Goal: Information Seeking & Learning: Learn about a topic

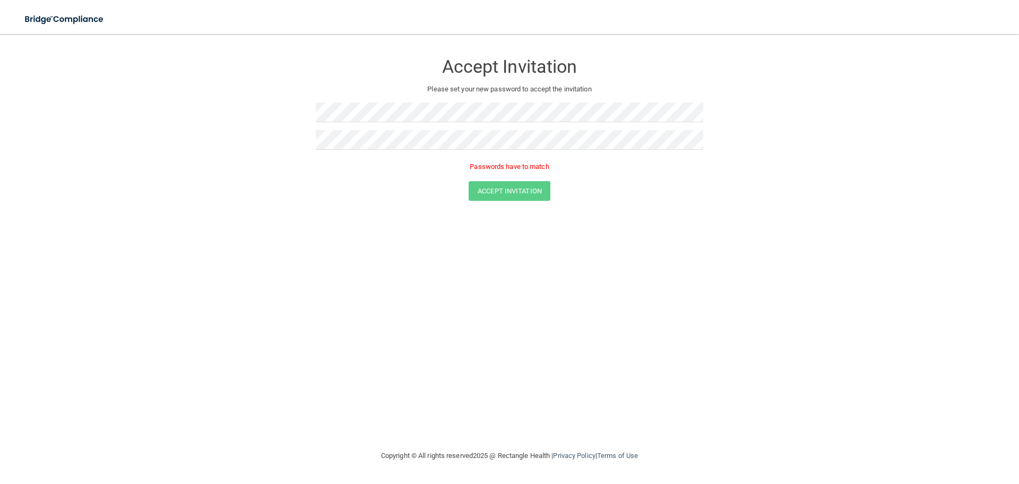
click at [750, 219] on div "Accept Invitation Please set your new password to accept the invitation Passwor…" at bounding box center [509, 242] width 977 height 394
click at [29, 82] on form "Accept Invitation Please set your new password to accept the invitation Passwor…" at bounding box center [509, 129] width 977 height 169
click at [199, 249] on div "Accept Invitation Please set your new password to accept the invitation Passwor…" at bounding box center [509, 242] width 977 height 394
click at [0, 90] on html "Toggle navigation Manage My Enterprise Manage My Location Accept Invitation Ple…" at bounding box center [509, 242] width 1019 height 484
click at [0, 0] on html "Toggle navigation Manage My Enterprise Manage My Location Accept Invitation Ple…" at bounding box center [509, 242] width 1019 height 484
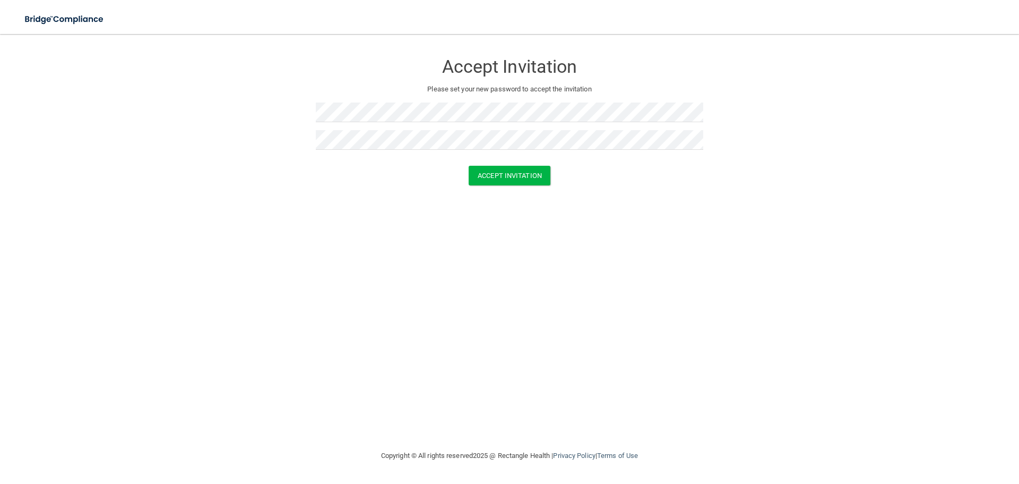
drag, startPoint x: 217, startPoint y: 376, endPoint x: 337, endPoint y: 308, distance: 137.7
click at [218, 376] on div "Accept Invitation Please set your new password to accept the invitation Accept …" at bounding box center [509, 242] width 977 height 394
click at [508, 177] on button "Accept Invitation" at bounding box center [510, 176] width 82 height 20
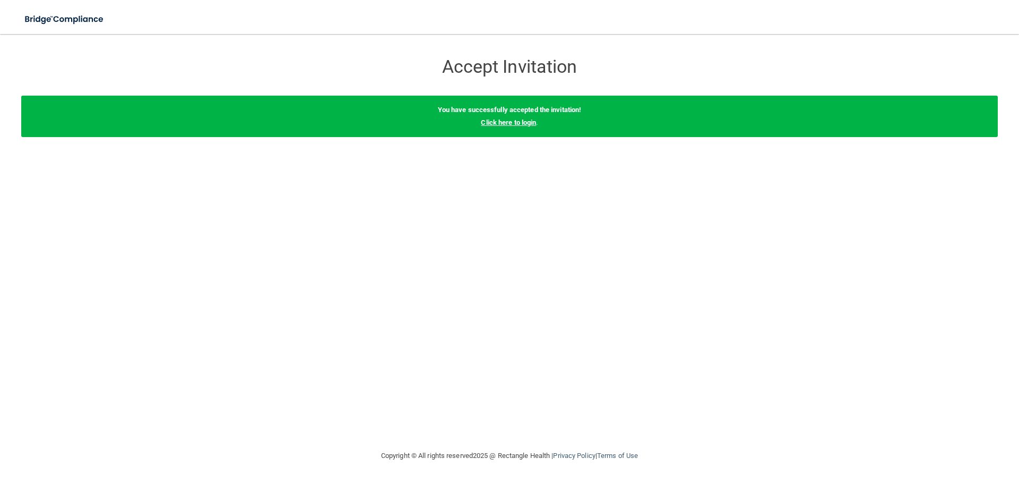
click at [525, 121] on link "Click here to login" at bounding box center [508, 122] width 55 height 8
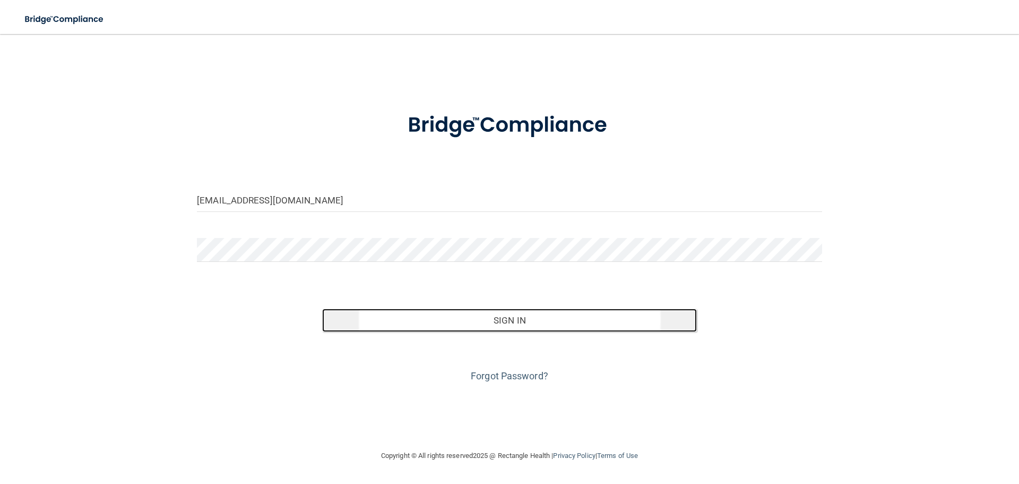
click at [462, 323] on button "Sign In" at bounding box center [509, 319] width 375 height 23
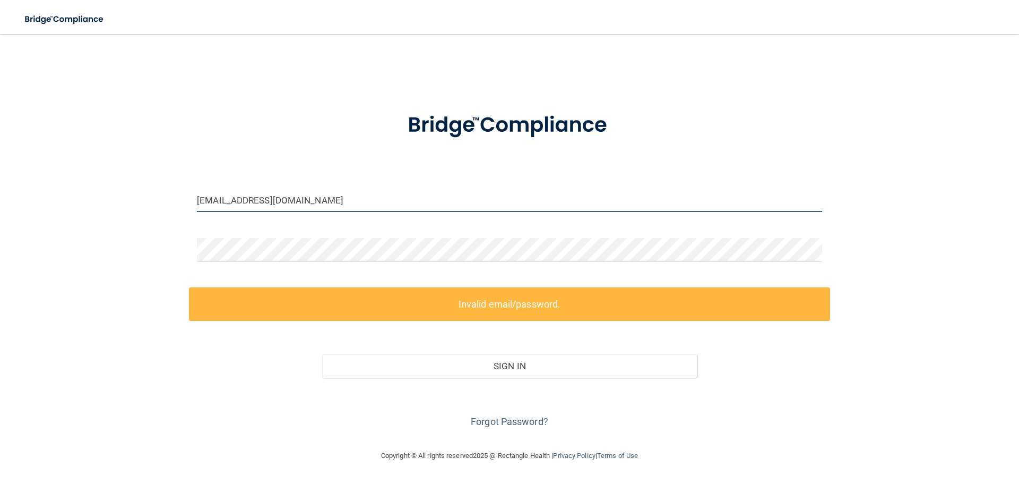
drag, startPoint x: 340, startPoint y: 196, endPoint x: -382, endPoint y: 118, distance: 726.9
click at [0, 118] on html "Toggle navigation Manage My Enterprise Manage My Location [EMAIL_ADDRESS][DOMAI…" at bounding box center [509, 242] width 1019 height 484
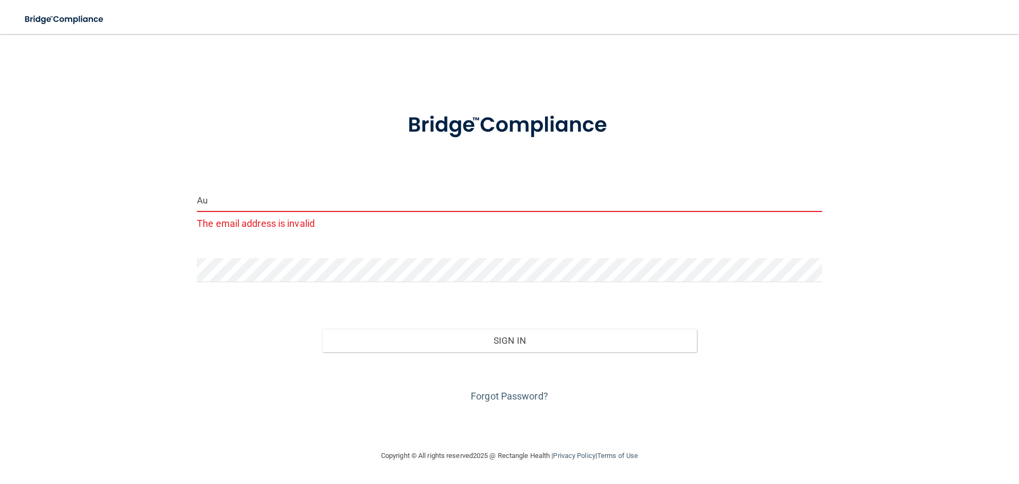
type input "A"
click at [322, 329] on button "Sign In" at bounding box center [509, 340] width 375 height 23
click at [245, 198] on input "aubreyking)9@[DOMAIN_NAME]" at bounding box center [509, 200] width 625 height 24
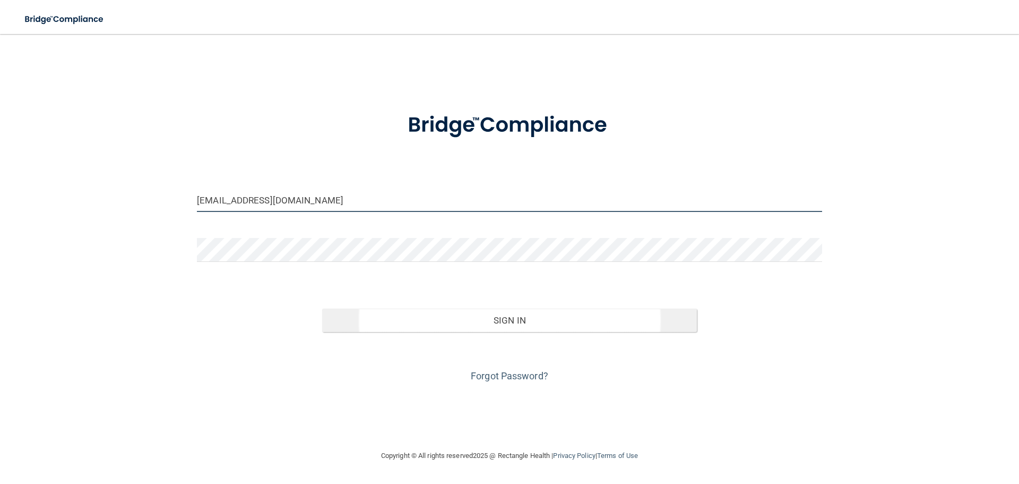
type input "[EMAIL_ADDRESS][DOMAIN_NAME]"
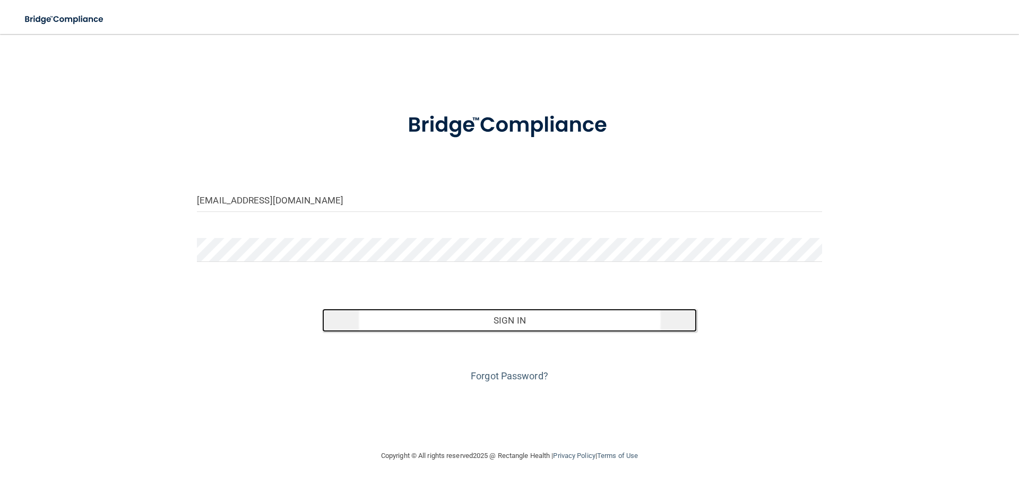
click at [451, 324] on button "Sign In" at bounding box center [509, 319] width 375 height 23
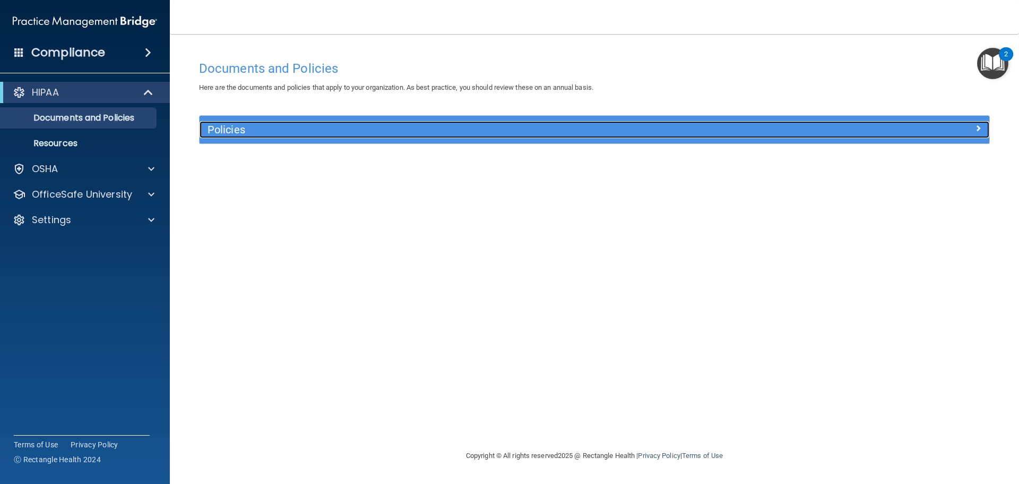
click at [404, 135] on h5 "Policies" at bounding box center [496, 130] width 577 height 12
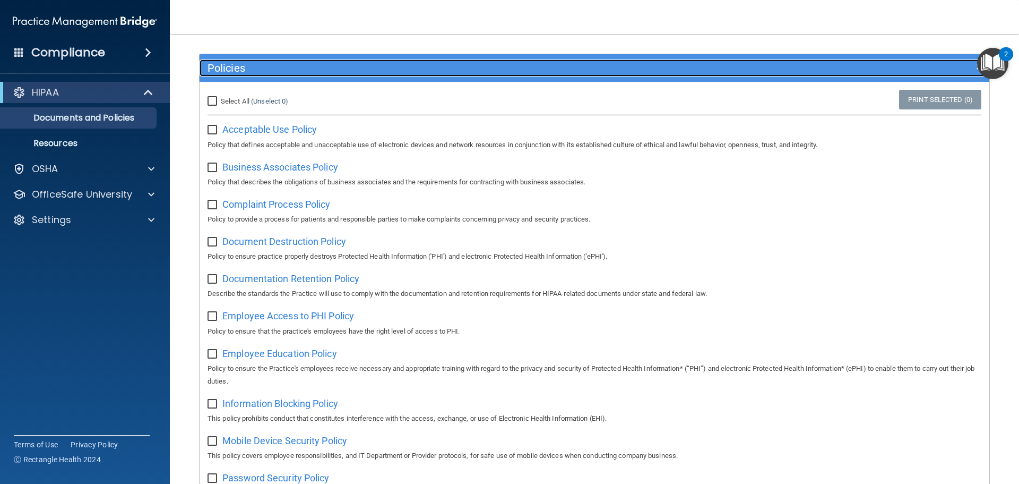
scroll to position [50, 0]
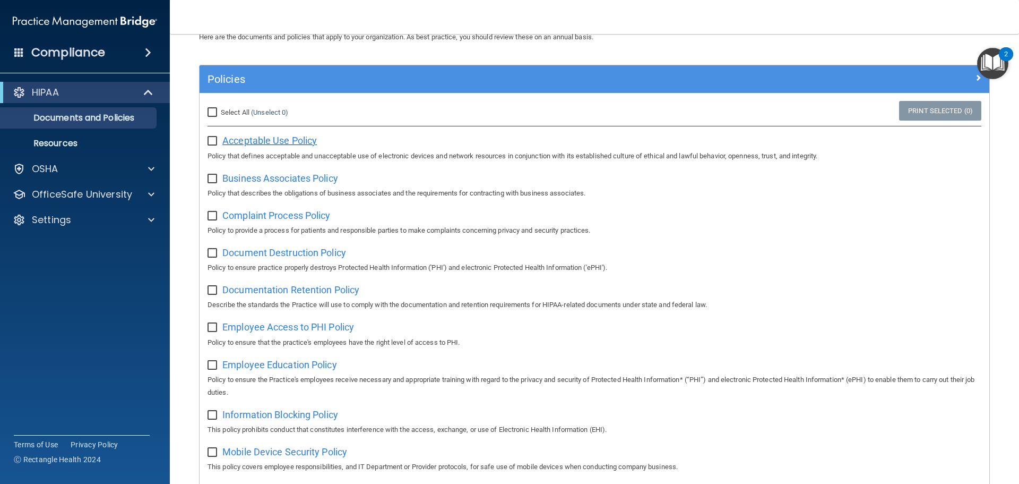
click at [268, 139] on span "Acceptable Use Policy" at bounding box center [269, 140] width 95 height 11
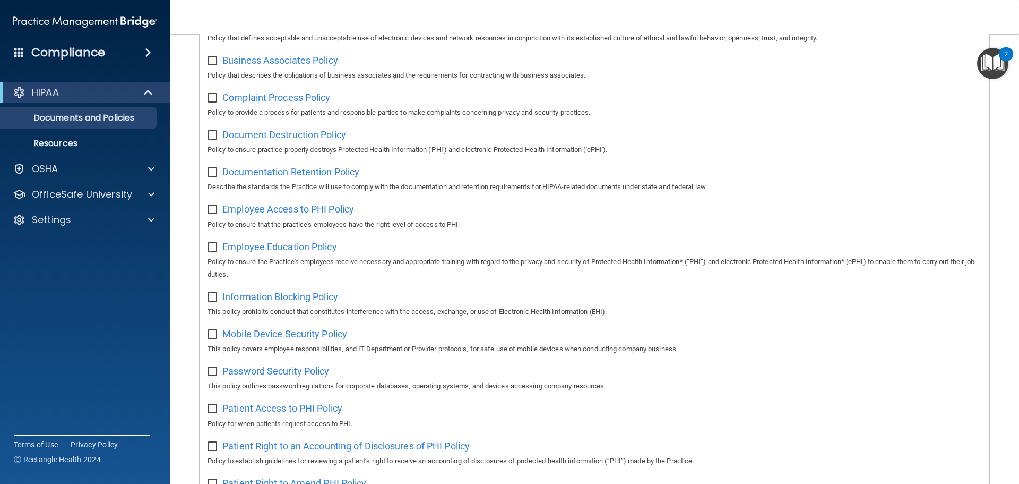
scroll to position [0, 0]
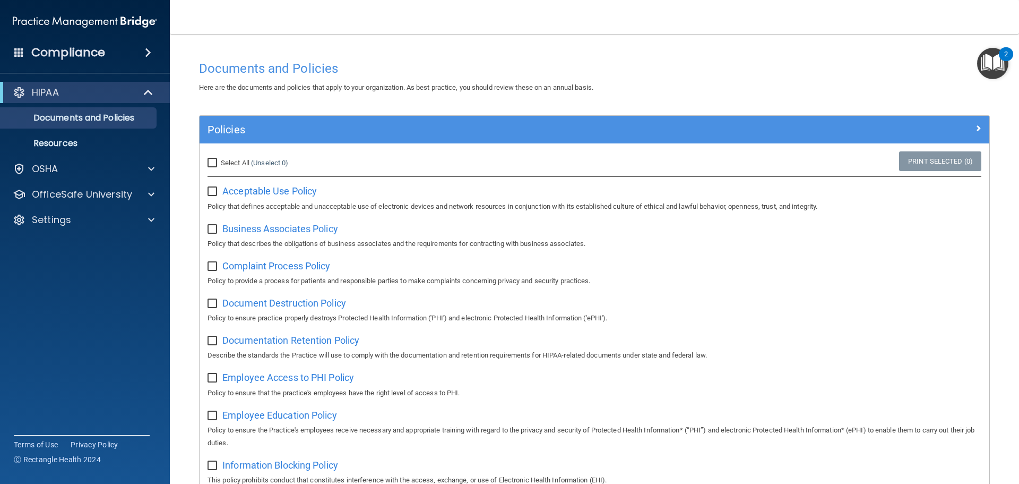
click at [991, 64] on img "Open Resource Center, 2 new notifications" at bounding box center [993, 63] width 31 height 31
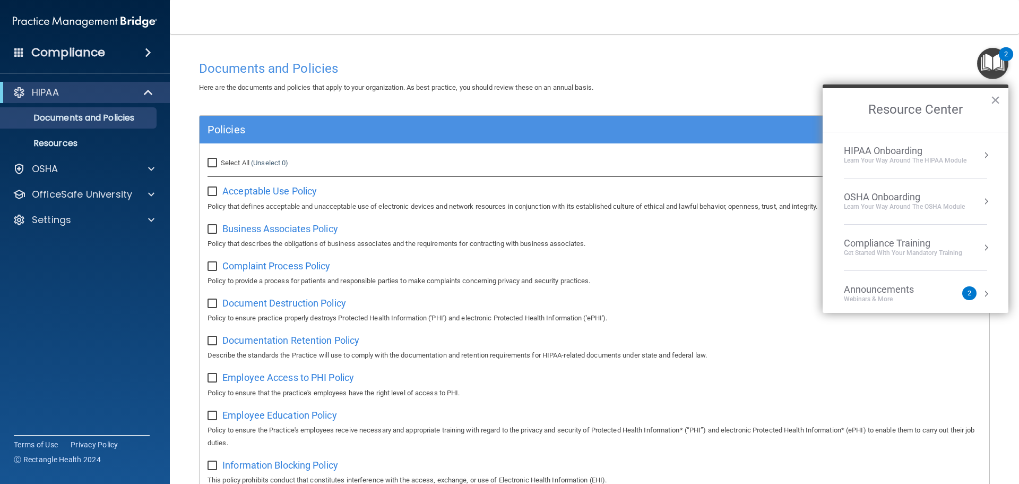
click at [981, 293] on button "Resource Center" at bounding box center [986, 293] width 11 height 11
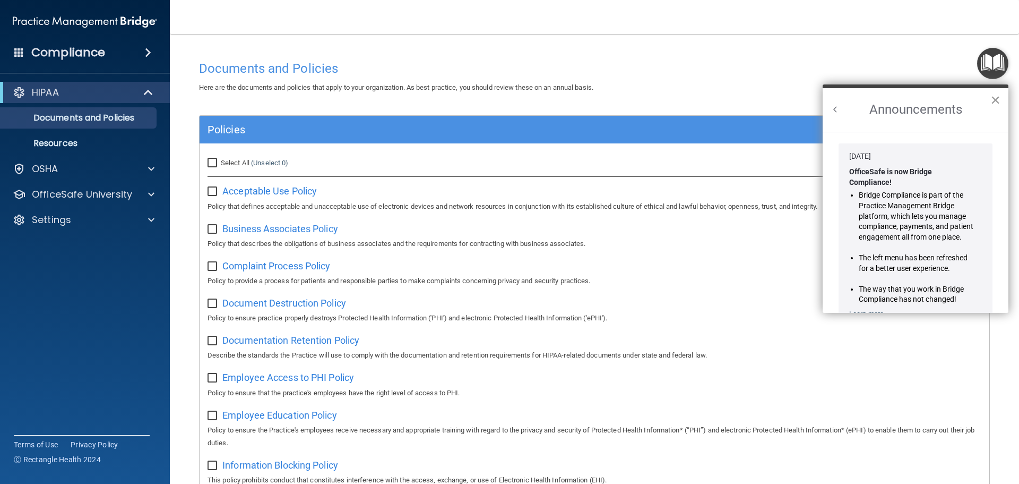
click at [998, 99] on button "×" at bounding box center [996, 99] width 10 height 17
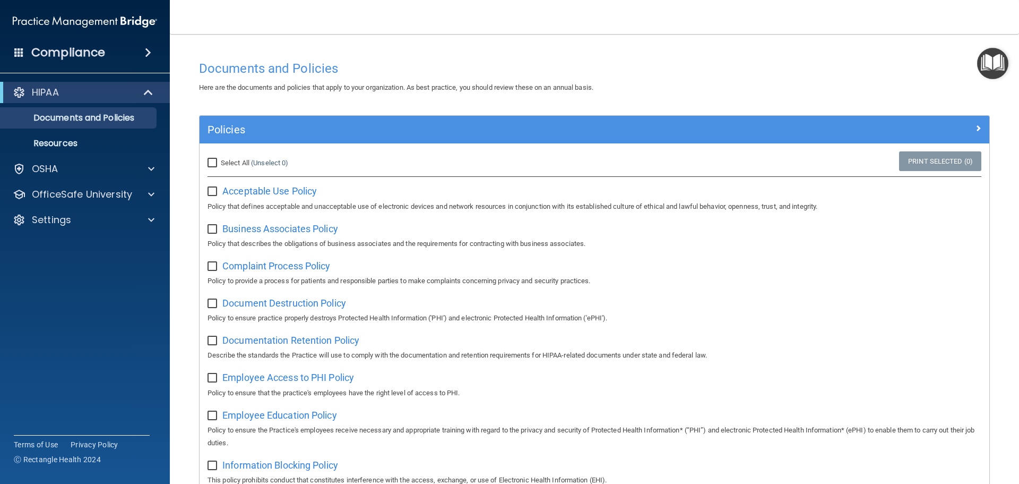
click at [991, 74] on img "Open Resource Center" at bounding box center [993, 63] width 31 height 31
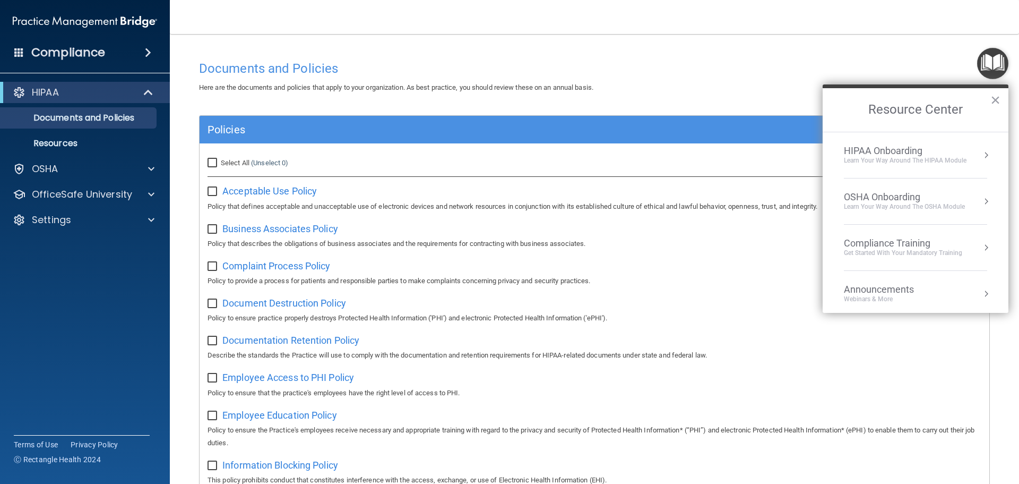
click at [937, 292] on div "Announcements Webinars & More" at bounding box center [900, 294] width 113 height 20
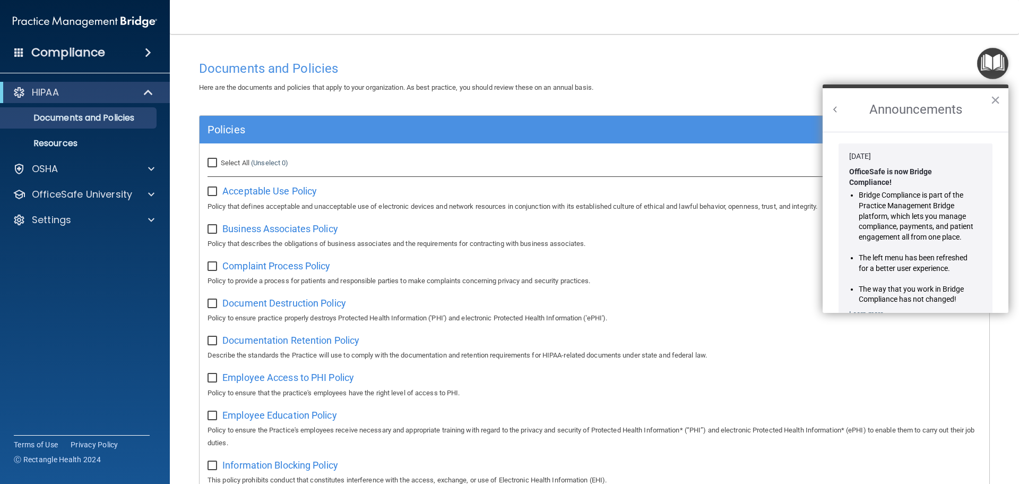
click at [833, 107] on button "Back to Resource Center Home" at bounding box center [835, 109] width 11 height 11
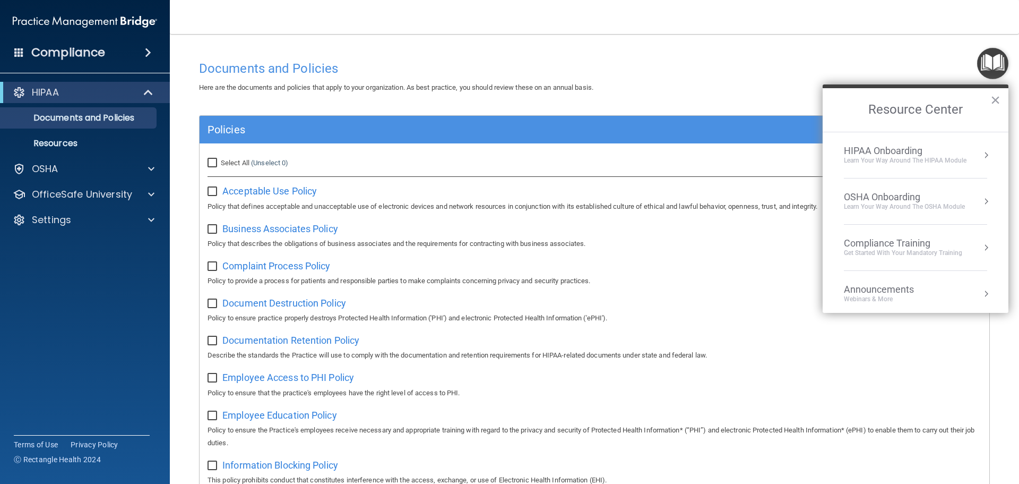
click at [938, 245] on div "Compliance Training" at bounding box center [903, 243] width 118 height 12
click at [932, 149] on div "HIPAA Training for Members" at bounding box center [891, 150] width 118 height 10
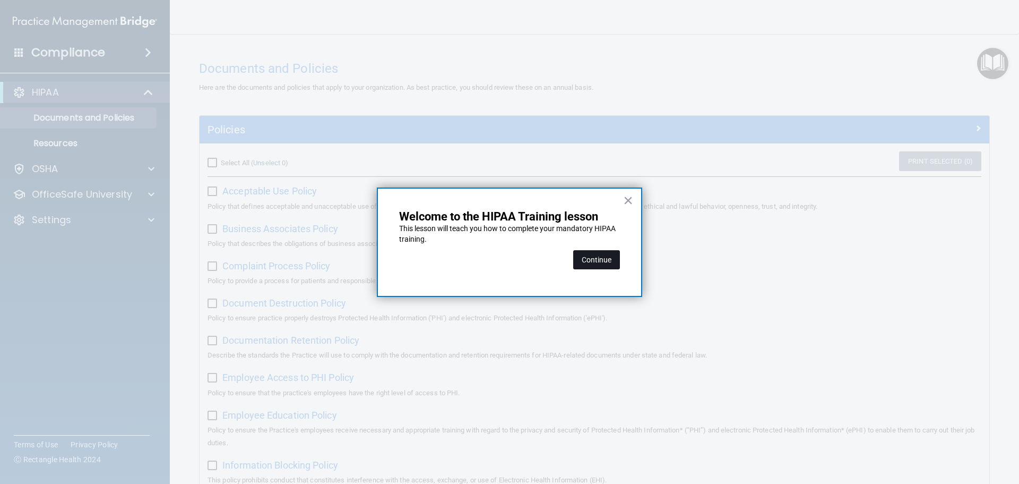
click at [591, 262] on button "Continue" at bounding box center [596, 259] width 47 height 19
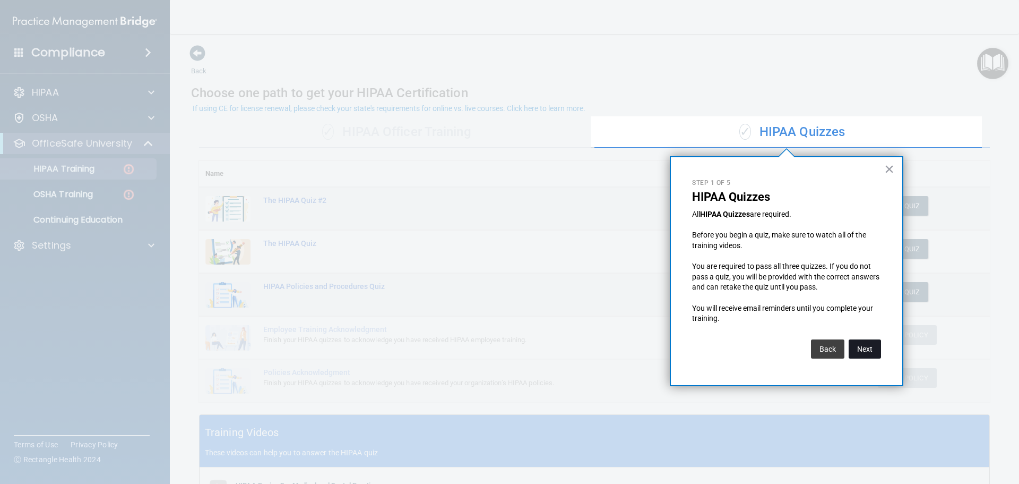
click at [870, 352] on button "Next" at bounding box center [865, 348] width 32 height 19
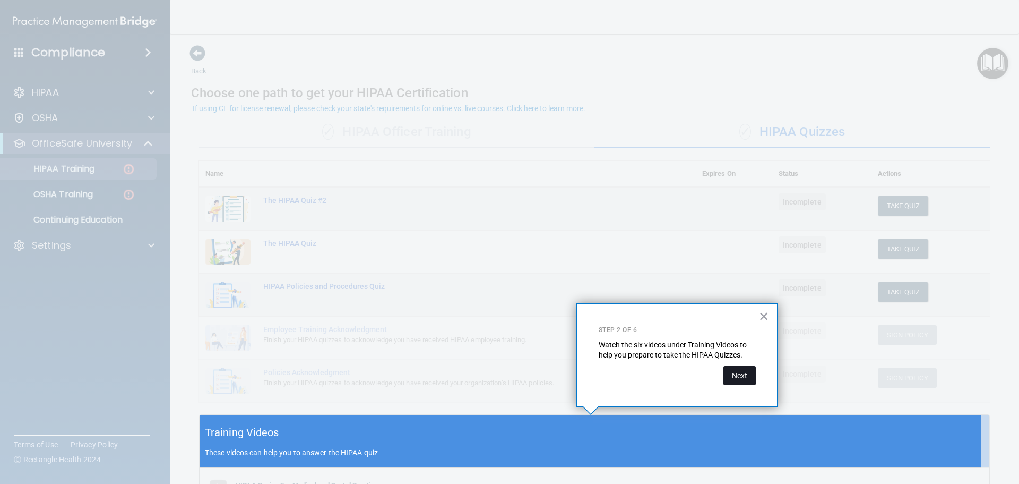
click at [734, 375] on button "Next" at bounding box center [740, 375] width 32 height 19
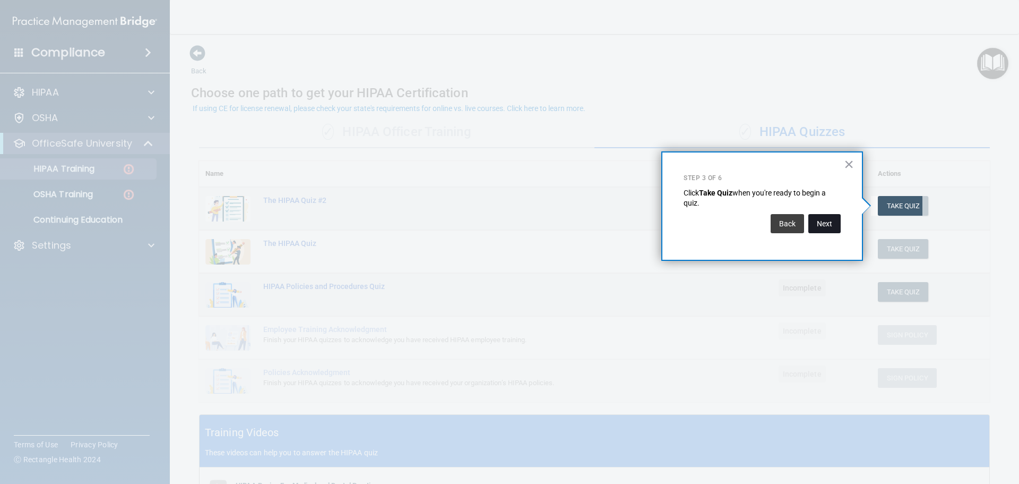
click at [830, 227] on button "Next" at bounding box center [825, 223] width 32 height 19
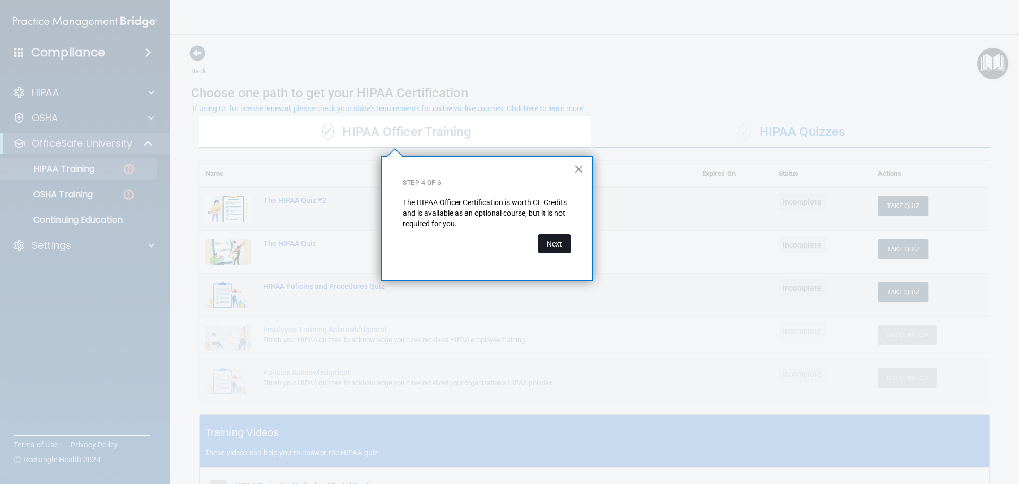
click at [551, 243] on button "Next" at bounding box center [554, 243] width 32 height 19
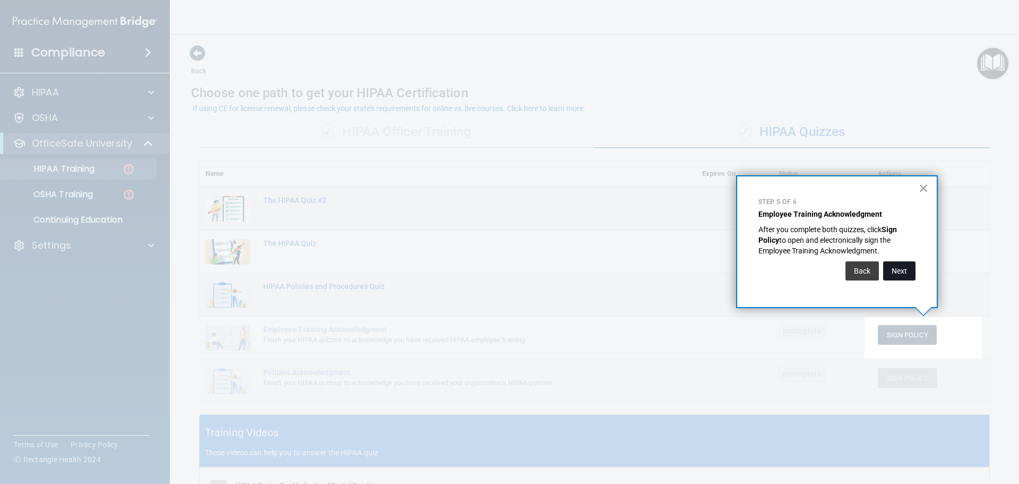
click at [901, 271] on button "Next" at bounding box center [900, 270] width 32 height 19
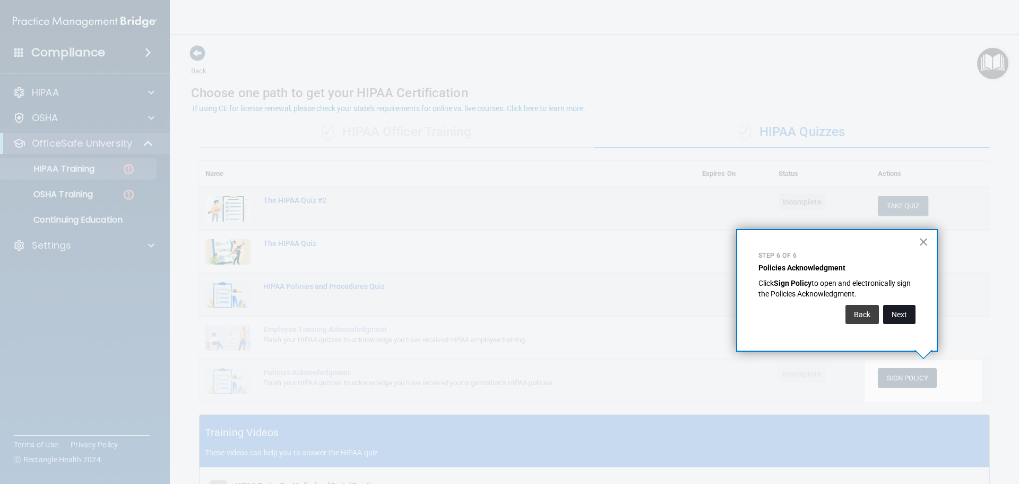
click at [899, 315] on button "Next" at bounding box center [900, 314] width 32 height 19
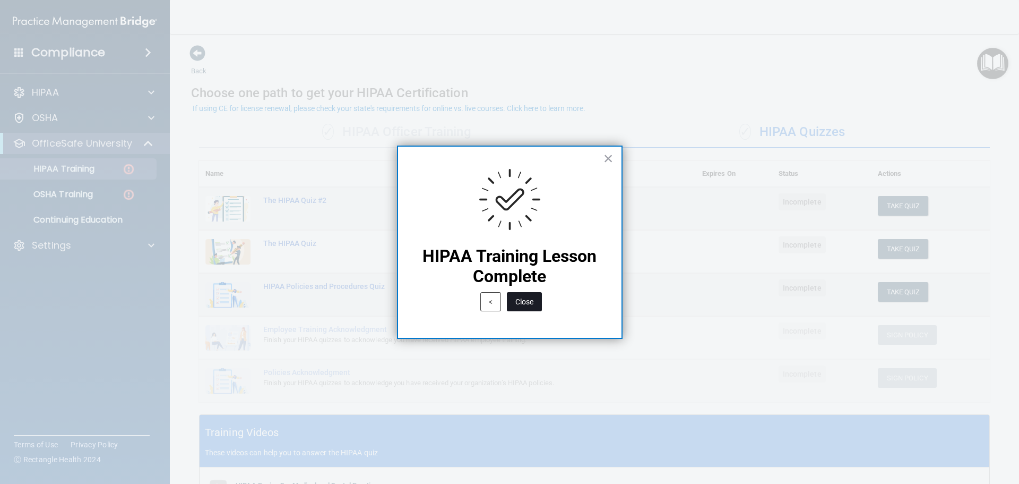
click at [533, 301] on button "Close" at bounding box center [524, 301] width 35 height 19
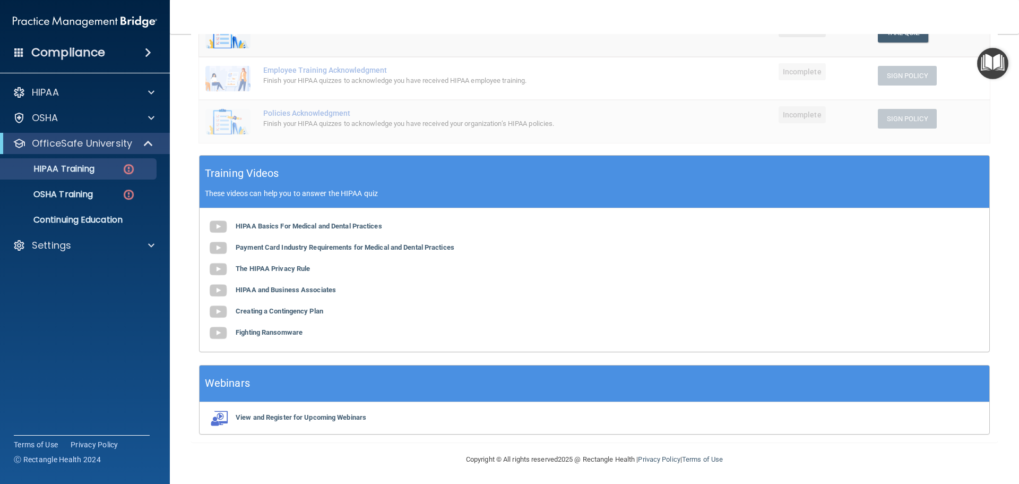
scroll to position [260, 0]
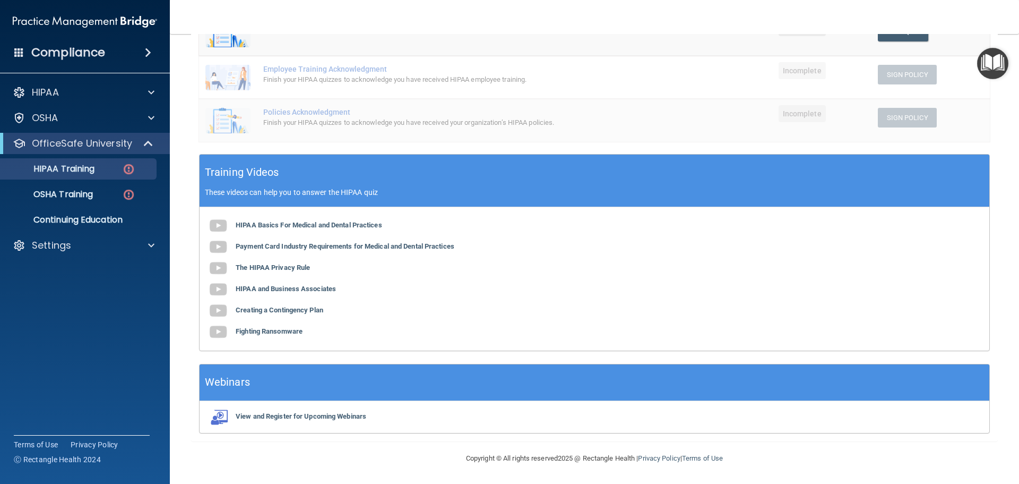
click at [291, 229] on div "HIPAA Basics For Medical and Dental Practices Payment Card Industry Requirement…" at bounding box center [595, 278] width 790 height 143
click at [294, 226] on b "HIPAA Basics For Medical and Dental Practices" at bounding box center [309, 225] width 147 height 8
click at [290, 247] on b "Payment Card Industry Requirements for Medical and Dental Practices" at bounding box center [345, 246] width 219 height 8
